Goal: Book appointment/travel/reservation: Book appointment/travel/reservation

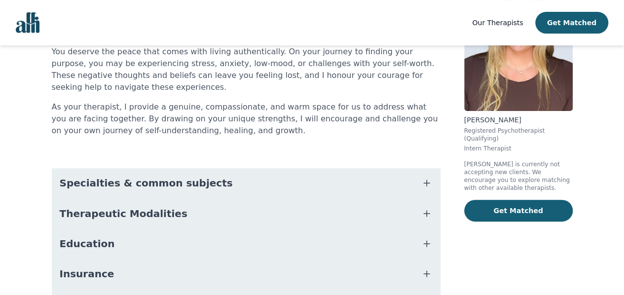
scroll to position [104, 0]
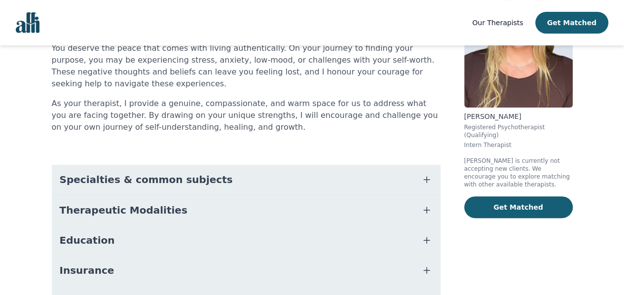
click at [416, 173] on button "Specialties & common subjects" at bounding box center [246, 180] width 389 height 30
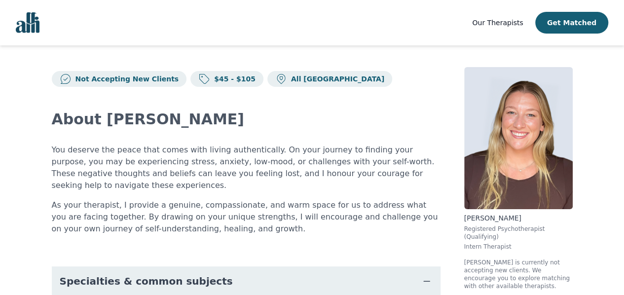
scroll to position [0, 0]
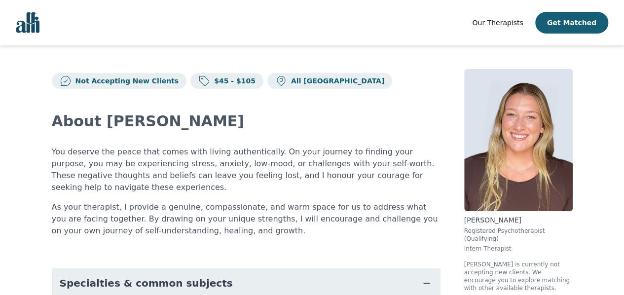
click at [498, 26] on span "Our Therapists" at bounding box center [497, 23] width 51 height 8
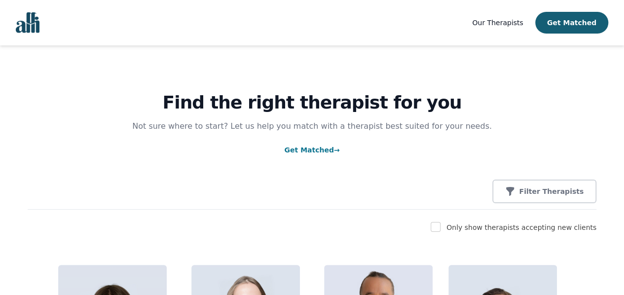
click at [324, 150] on link "Get Matched →" at bounding box center [311, 150] width 55 height 8
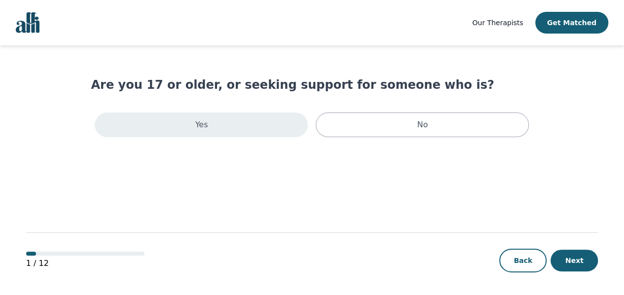
click at [267, 124] on div "Yes" at bounding box center [201, 124] width 213 height 25
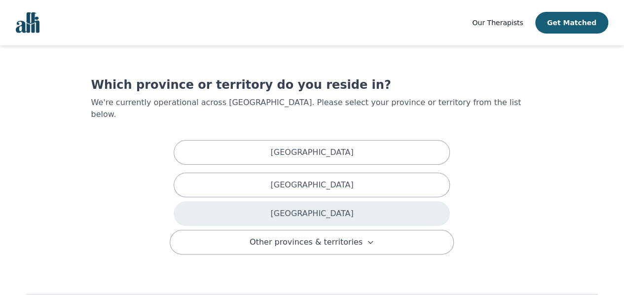
click at [325, 208] on div "[GEOGRAPHIC_DATA]" at bounding box center [312, 213] width 276 height 25
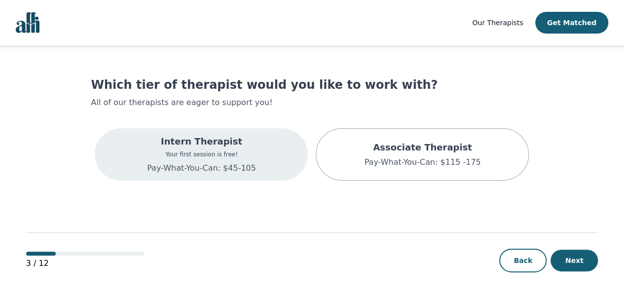
click at [238, 160] on div "Intern Therapist Your first session is free! Pay-What-You-Can: $45-105" at bounding box center [201, 154] width 109 height 39
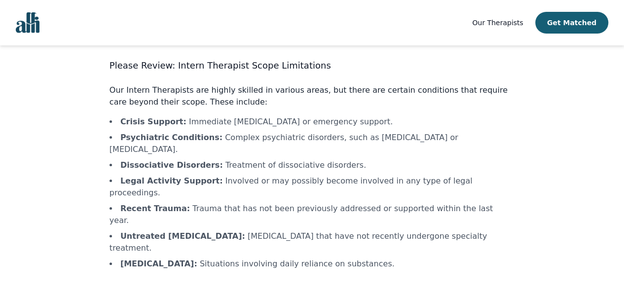
scroll to position [44, 0]
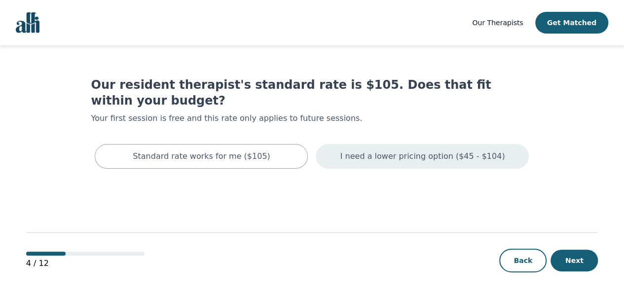
click at [362, 150] on p "I need a lower pricing option ($45 - $104)" at bounding box center [422, 156] width 165 height 12
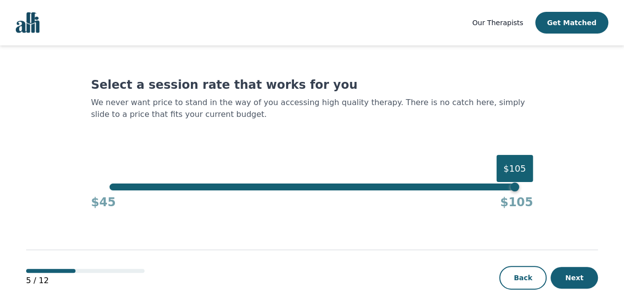
click at [119, 186] on div "$105" at bounding box center [312, 187] width 405 height 7
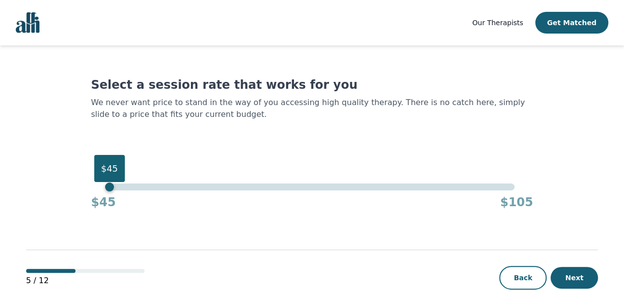
drag, startPoint x: 119, startPoint y: 186, endPoint x: 103, endPoint y: 184, distance: 16.9
click at [103, 184] on div "$45 $45 $105" at bounding box center [312, 197] width 442 height 27
click at [136, 186] on div "$45" at bounding box center [312, 187] width 405 height 7
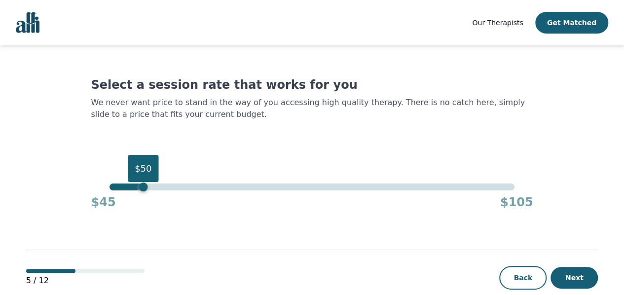
click at [141, 186] on div "$50" at bounding box center [143, 187] width 9 height 9
click at [564, 284] on button "Next" at bounding box center [574, 278] width 47 height 22
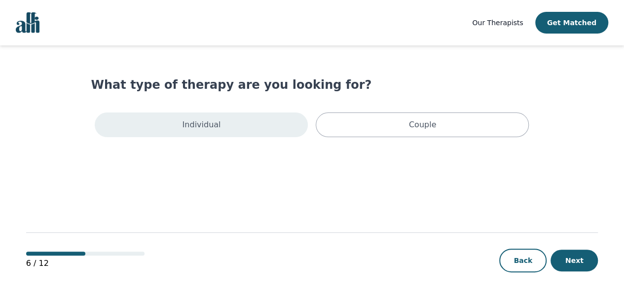
click at [277, 118] on div "Individual" at bounding box center [201, 124] width 213 height 25
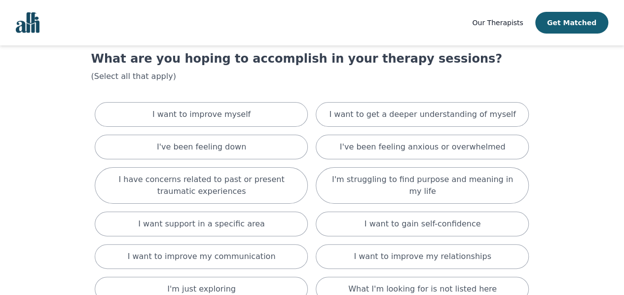
scroll to position [27, 0]
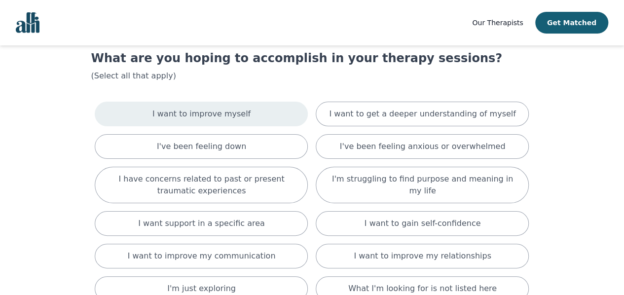
click at [288, 116] on div "I want to improve myself" at bounding box center [201, 114] width 213 height 25
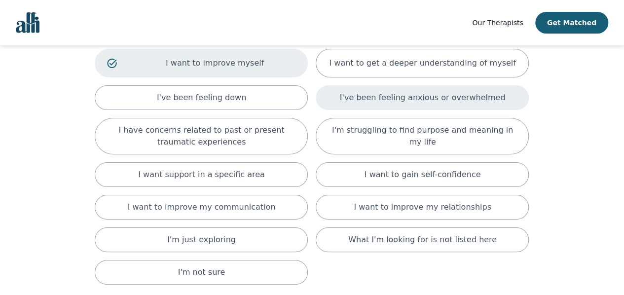
scroll to position [82, 0]
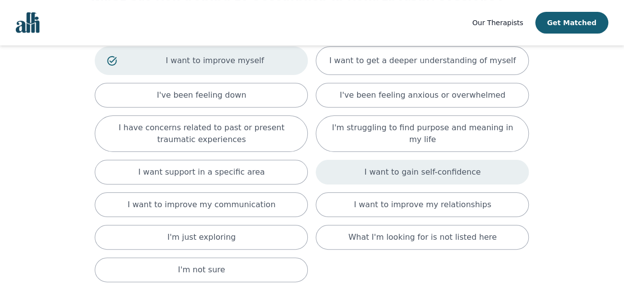
click at [355, 176] on div "I want to gain self-confidence" at bounding box center [422, 172] width 213 height 25
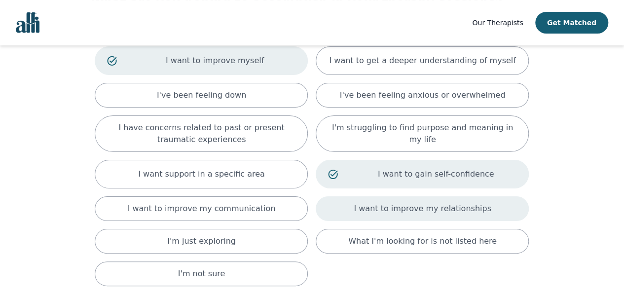
click at [359, 207] on div "I want to improve my relationships" at bounding box center [422, 208] width 213 height 25
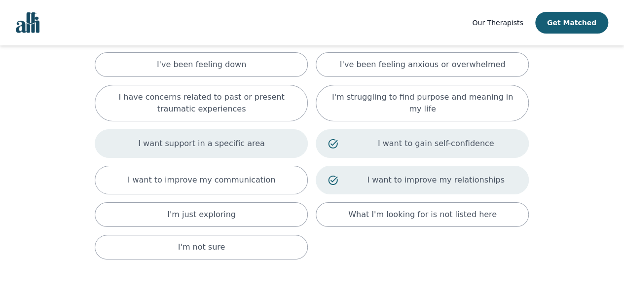
scroll to position [112, 0]
click at [270, 186] on div "I want to improve my communication" at bounding box center [201, 180] width 213 height 29
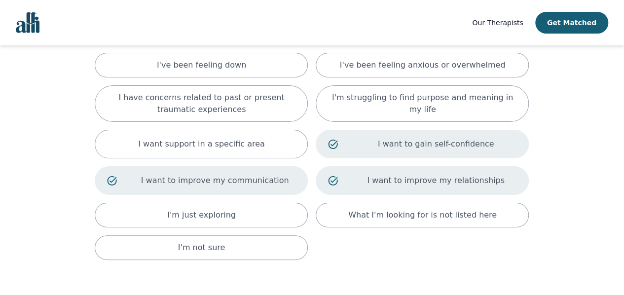
scroll to position [182, 0]
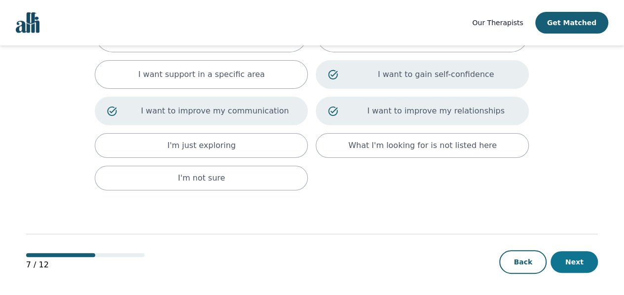
click at [574, 262] on button "Next" at bounding box center [574, 262] width 47 height 22
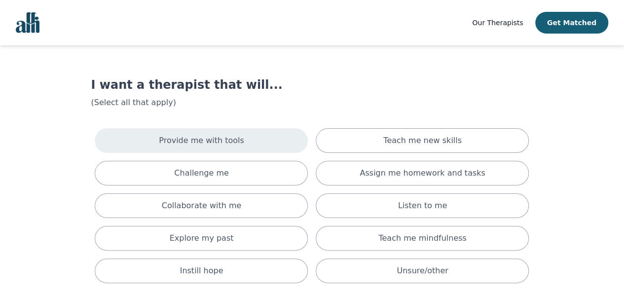
click at [299, 144] on div "Provide me with tools" at bounding box center [201, 140] width 213 height 25
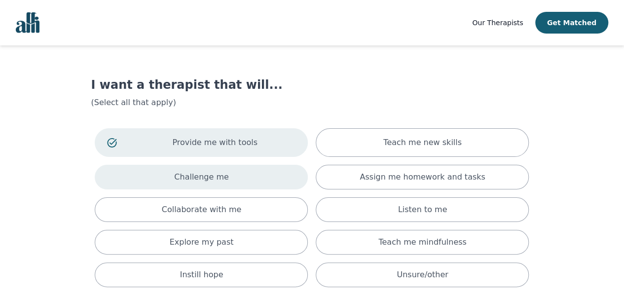
click at [289, 165] on div "Challenge me" at bounding box center [201, 177] width 213 height 25
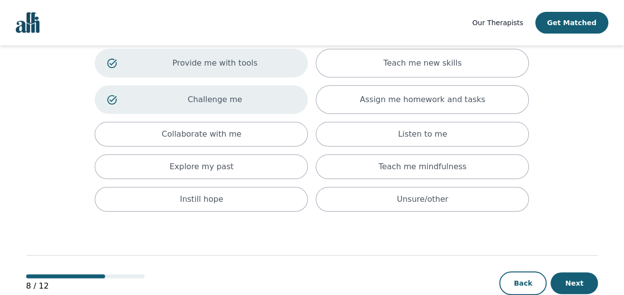
scroll to position [80, 0]
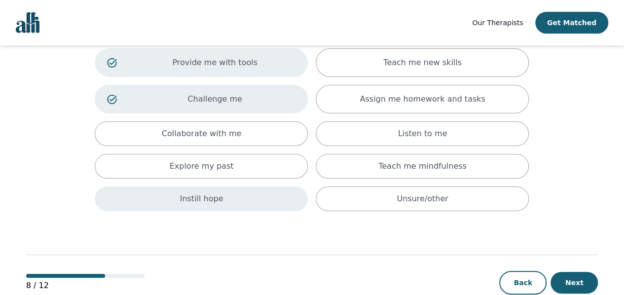
click at [264, 199] on div "Instill hope" at bounding box center [201, 199] width 213 height 25
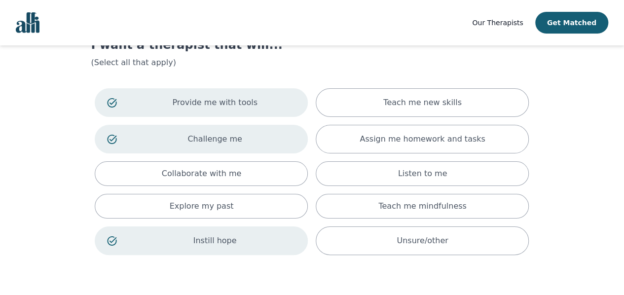
scroll to position [39, 0]
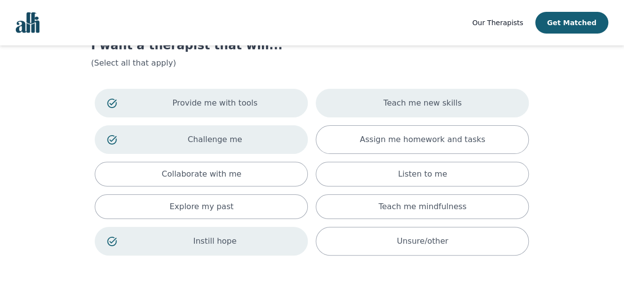
click at [332, 108] on div "Teach me new skills" at bounding box center [422, 103] width 213 height 29
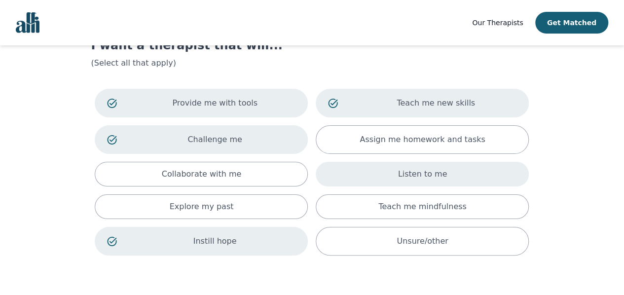
scroll to position [106, 0]
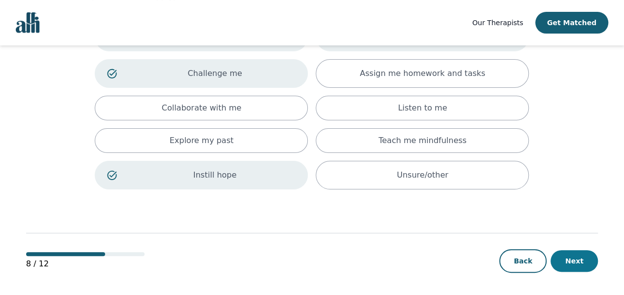
click at [562, 254] on button "Next" at bounding box center [574, 261] width 47 height 22
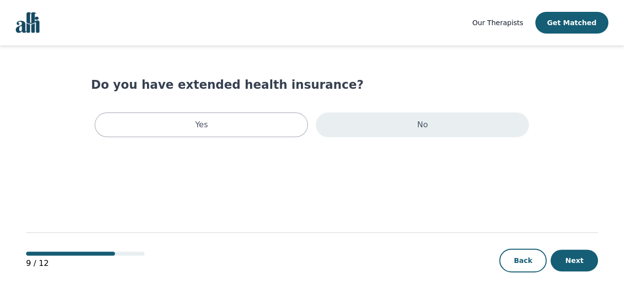
click at [372, 130] on div "No" at bounding box center [422, 124] width 213 height 25
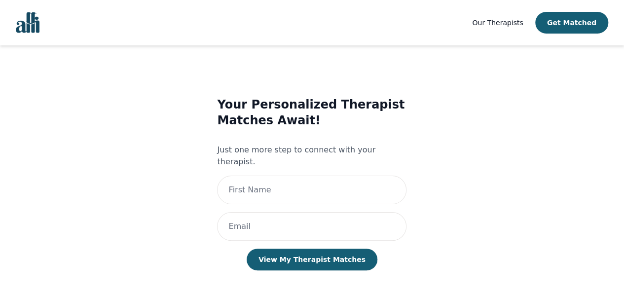
scroll to position [1, 0]
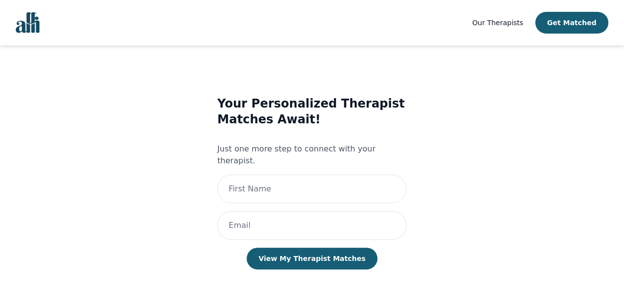
click at [492, 26] on span "Our Therapists" at bounding box center [497, 23] width 51 height 8
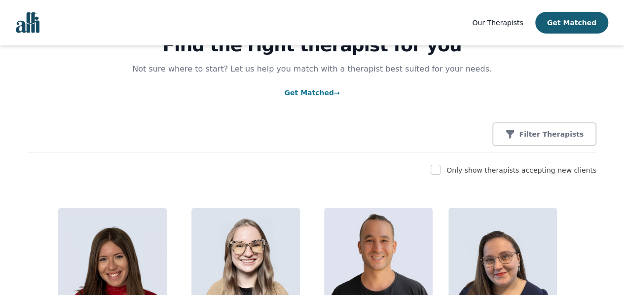
scroll to position [58, 0]
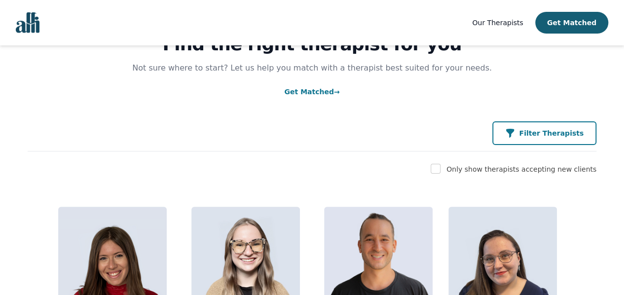
click at [538, 133] on p "Filter Therapists" at bounding box center [551, 133] width 65 height 10
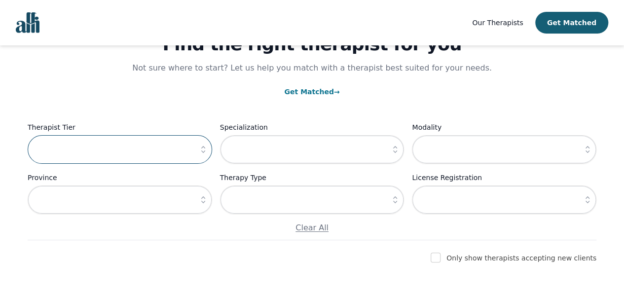
click at [189, 144] on input "text" at bounding box center [120, 149] width 185 height 29
click at [206, 153] on icon "button" at bounding box center [203, 150] width 10 height 10
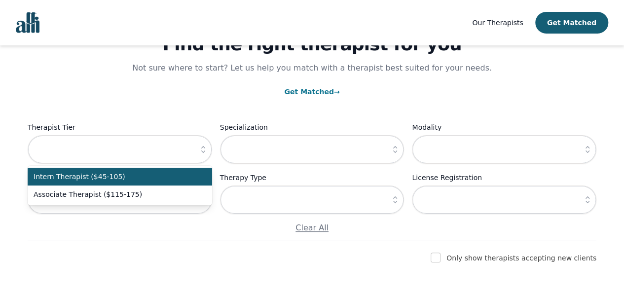
click at [169, 177] on span "Intern Therapist ($45-105)" at bounding box center [114, 177] width 161 height 10
type input "Intern Therapist ($45-105)"
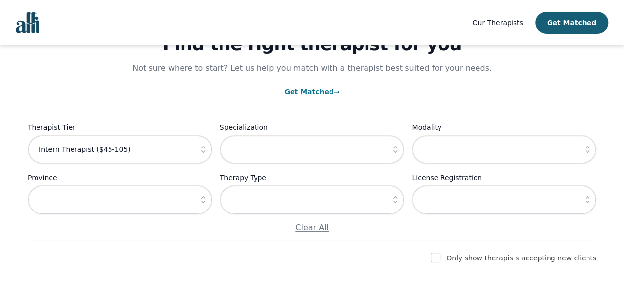
click at [202, 204] on icon "button" at bounding box center [203, 200] width 10 height 10
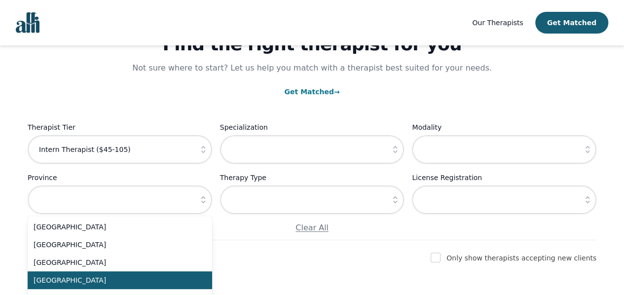
click at [185, 277] on span "[GEOGRAPHIC_DATA]" at bounding box center [114, 280] width 161 height 10
type input "[GEOGRAPHIC_DATA]"
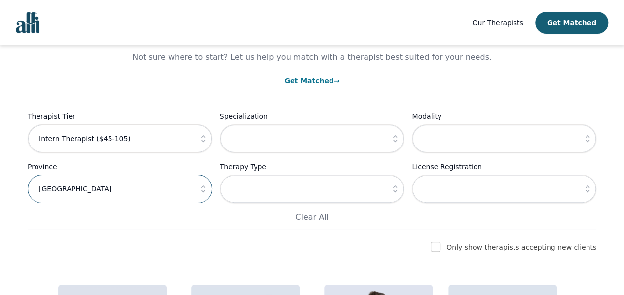
scroll to position [75, 0]
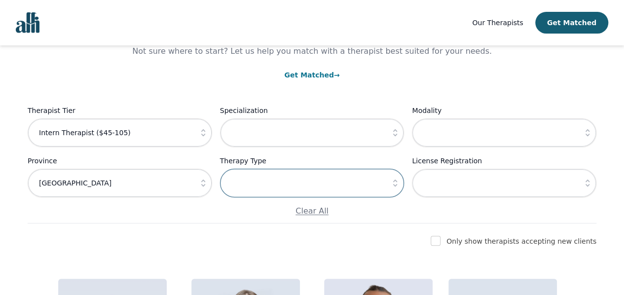
click at [370, 189] on input "text" at bounding box center [312, 183] width 185 height 29
click at [391, 187] on icon "button" at bounding box center [395, 183] width 10 height 10
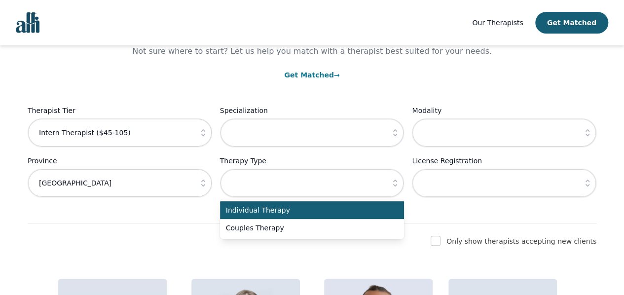
click at [387, 210] on li "Individual Therapy" at bounding box center [312, 210] width 185 height 18
type input "Individual Therapy"
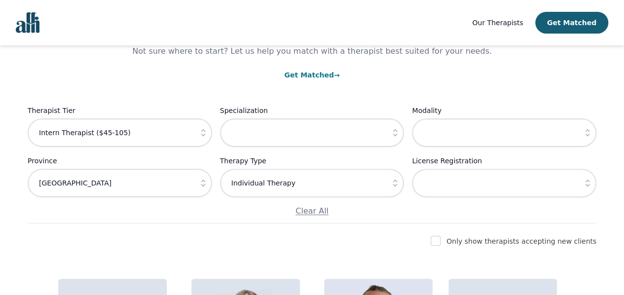
click at [397, 135] on icon "button" at bounding box center [395, 133] width 10 height 10
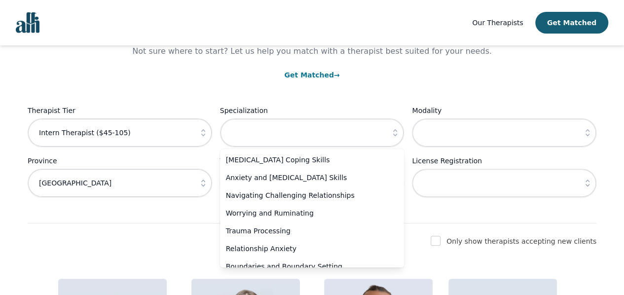
click at [591, 136] on icon "button" at bounding box center [588, 133] width 10 height 10
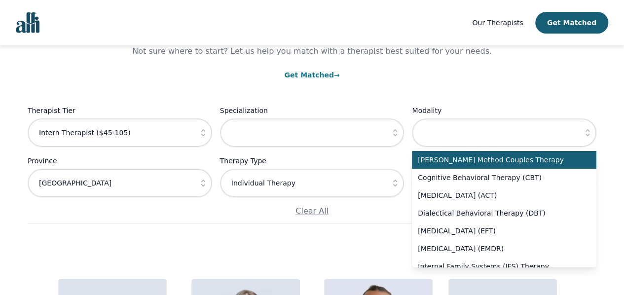
click at [591, 136] on icon "button" at bounding box center [588, 133] width 10 height 10
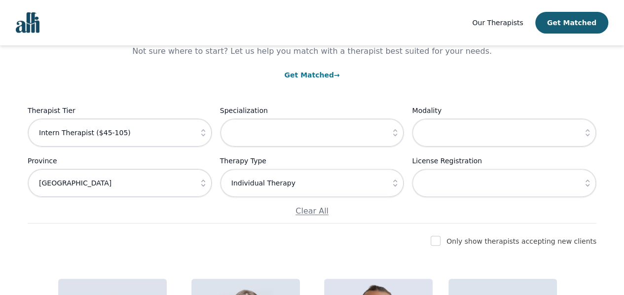
click at [587, 187] on icon "button" at bounding box center [588, 183] width 10 height 10
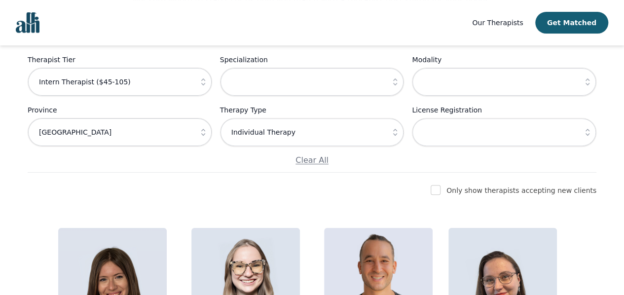
scroll to position [125, 0]
click at [441, 188] on input "checkbox" at bounding box center [436, 191] width 10 height 10
checkbox input "true"
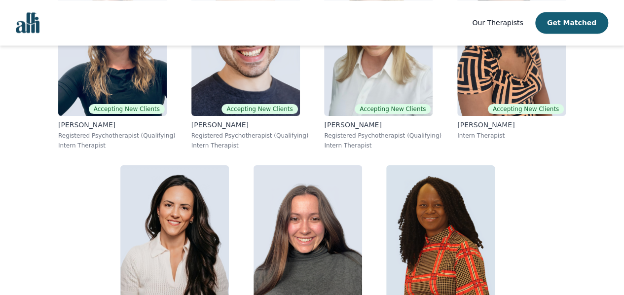
scroll to position [2778, 0]
